Goal: Communication & Community: Answer question/provide support

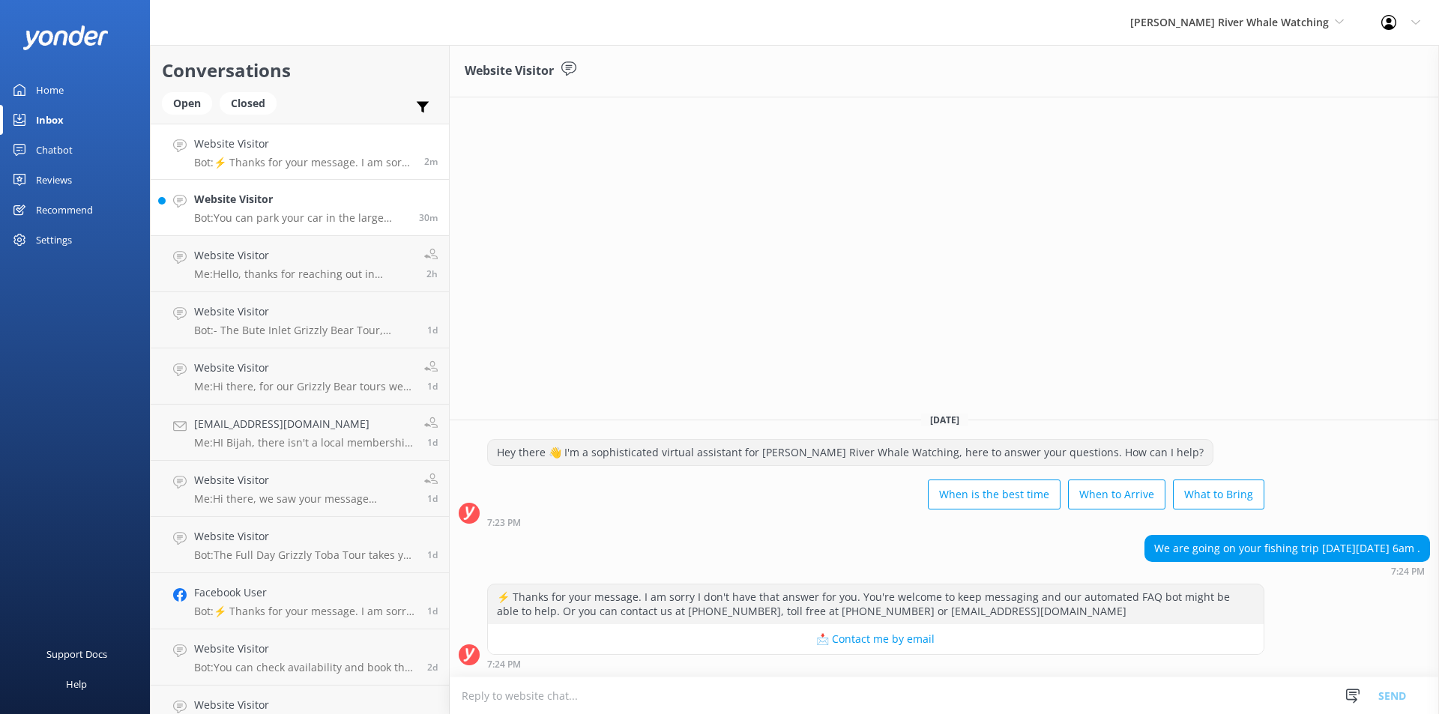
click at [339, 209] on div "Website Visitor Bot: You can park your car in the large gravel lot located off …" at bounding box center [301, 207] width 214 height 33
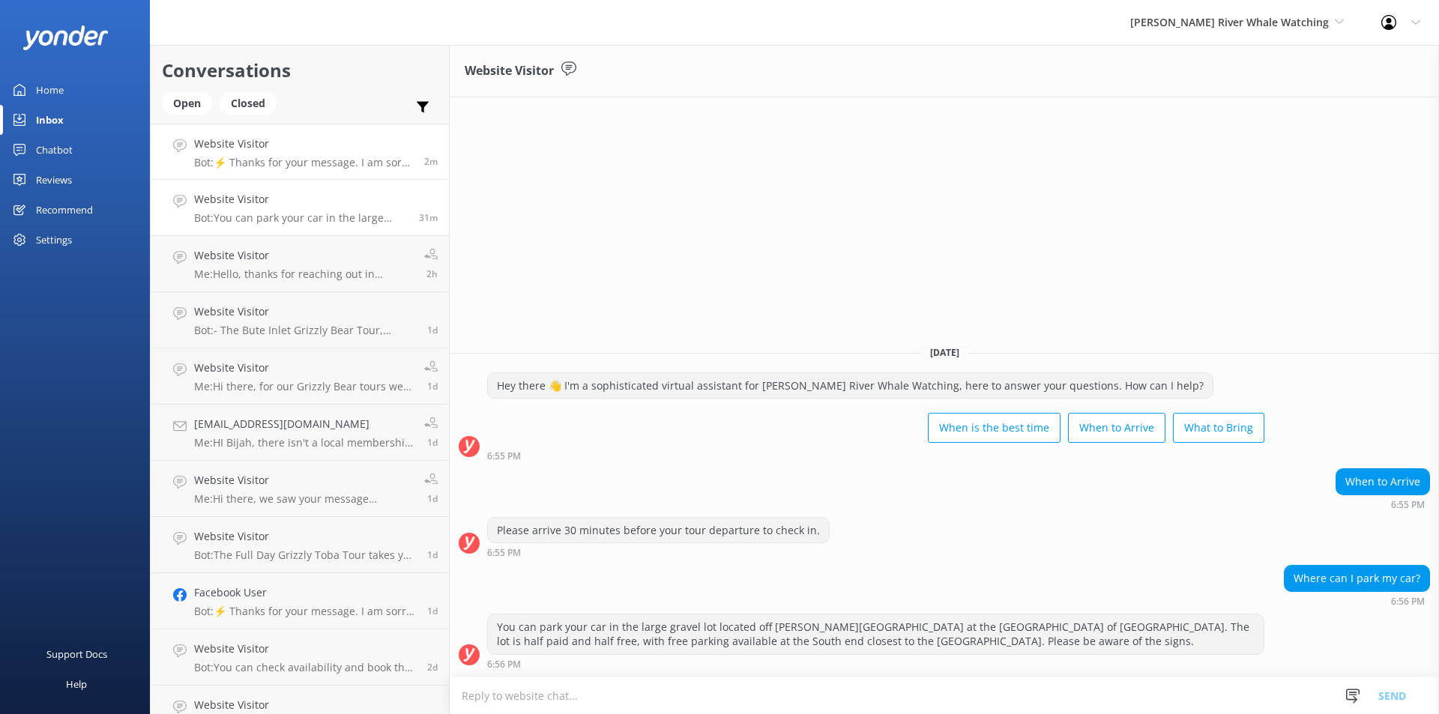
click at [300, 155] on div "Website Visitor Bot: ⚡ Thanks for your message. I am sorry I don't have that an…" at bounding box center [303, 152] width 219 height 32
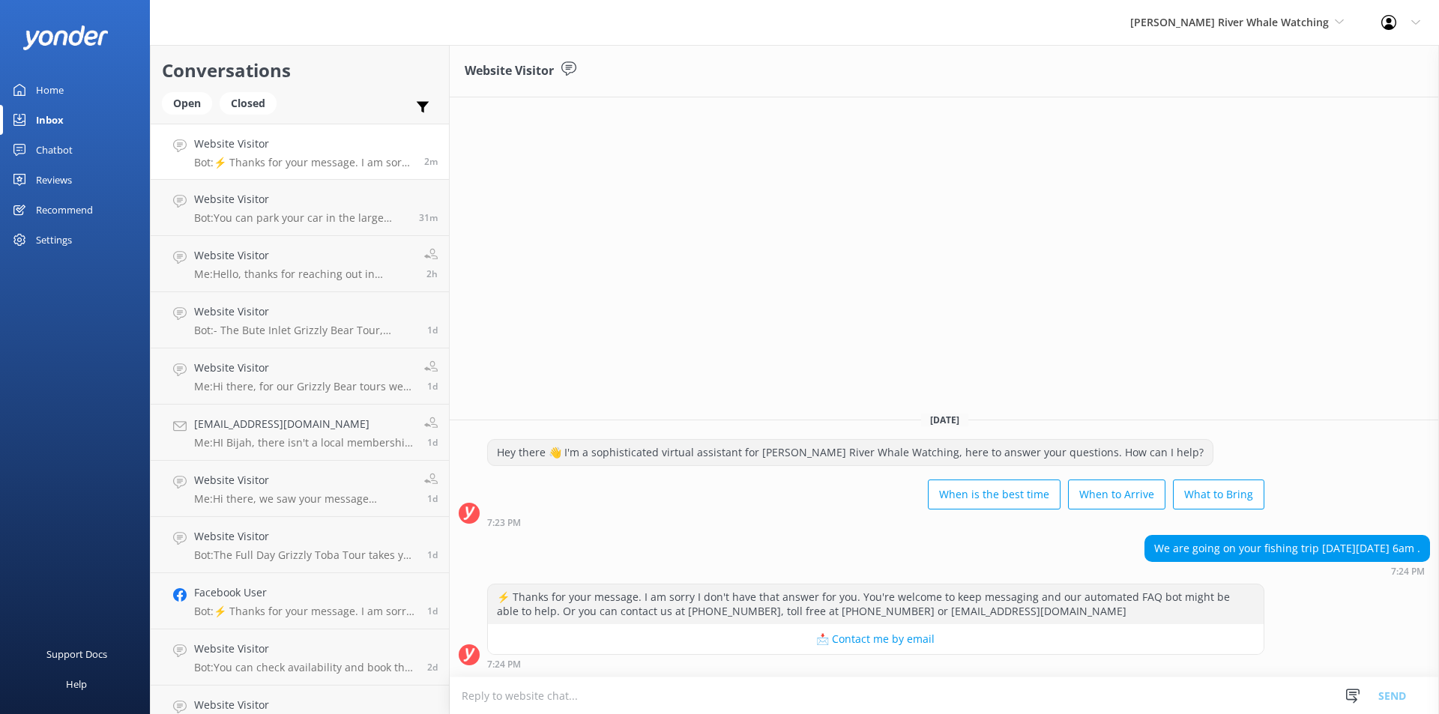
click at [721, 695] on textarea at bounding box center [944, 695] width 989 height 37
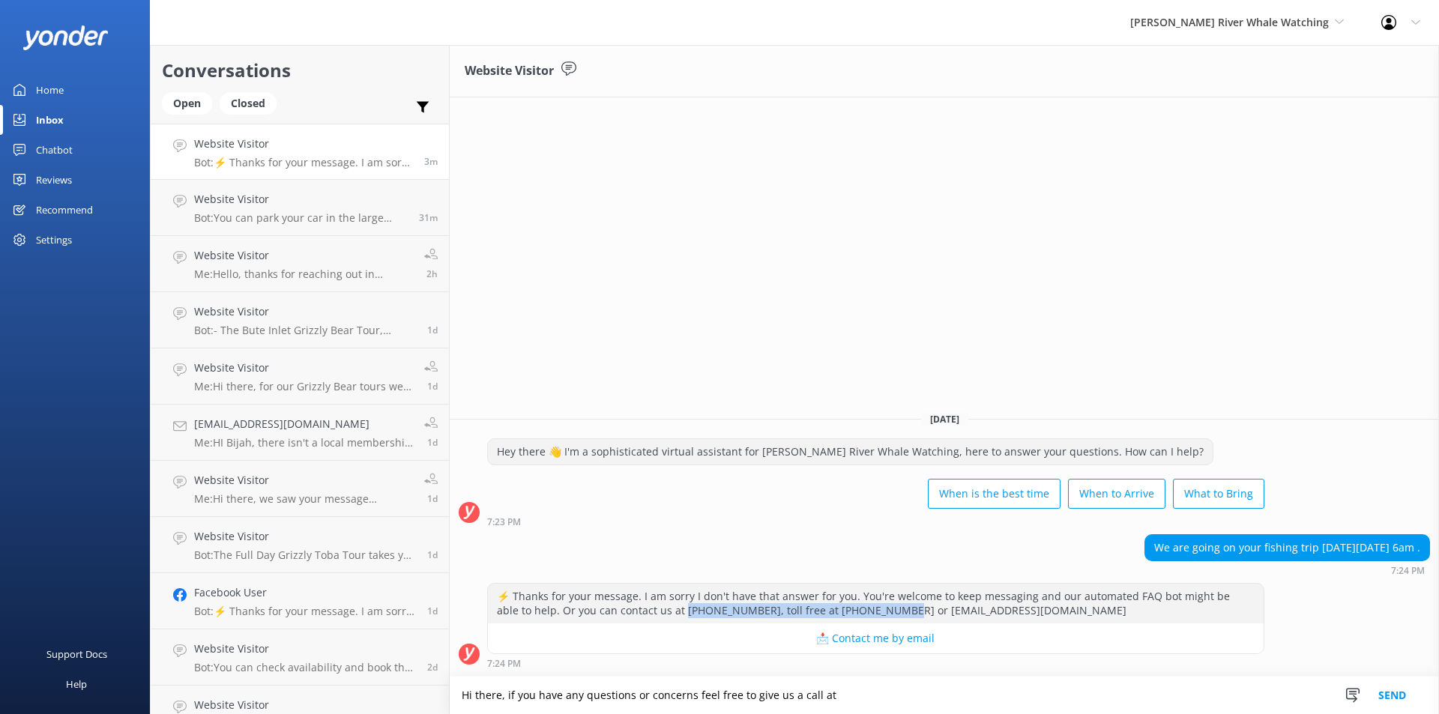
drag, startPoint x: 645, startPoint y: 610, endPoint x: 846, endPoint y: 608, distance: 200.8
click at [846, 608] on div "⚡ Thanks for your message. I am sorry I don't have that answer for you. You're …" at bounding box center [876, 604] width 776 height 40
copy div "[PHONE_NUMBER], toll free at [PHONE_NUMBER]"
click at [848, 696] on textarea "Hi there, if you have any questions or concerns feel free to give us a call at" at bounding box center [944, 695] width 989 height 37
paste textarea "[PHONE_NUMBER], toll free at [PHONE_NUMBER]"
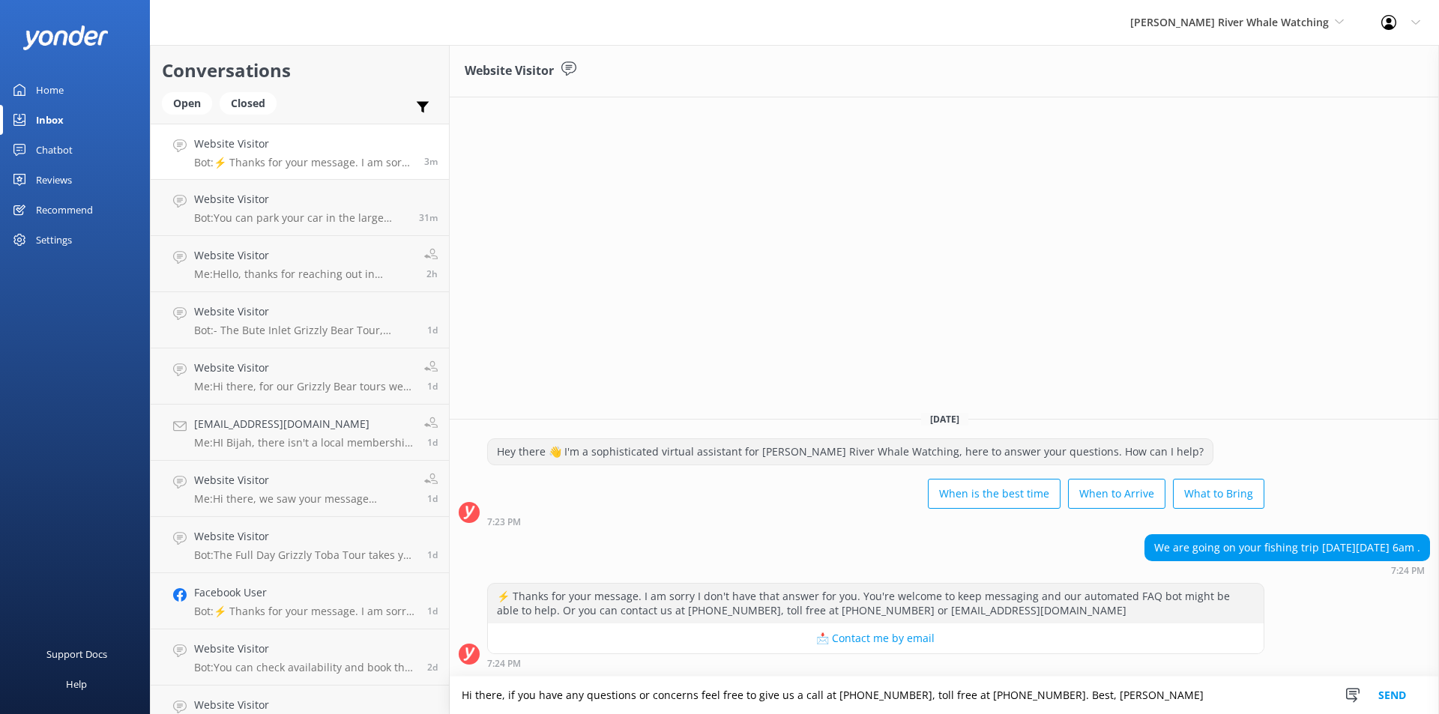
type textarea "Hi there, if you have any questions or concerns feel free to give us a call at …"
click at [1399, 687] on button "Send" at bounding box center [1392, 695] width 56 height 37
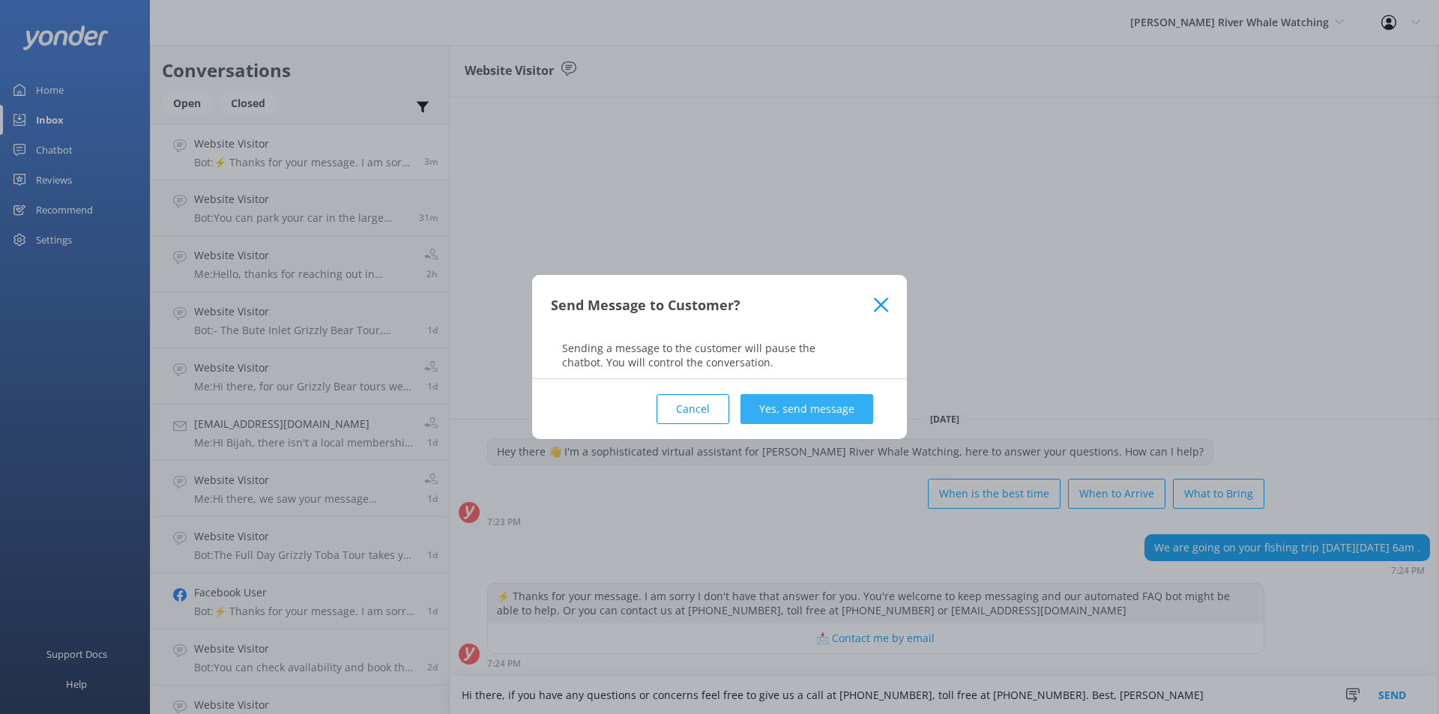
click at [831, 418] on button "Yes, send message" at bounding box center [806, 409] width 133 height 30
